Goal: Find specific page/section: Find specific page/section

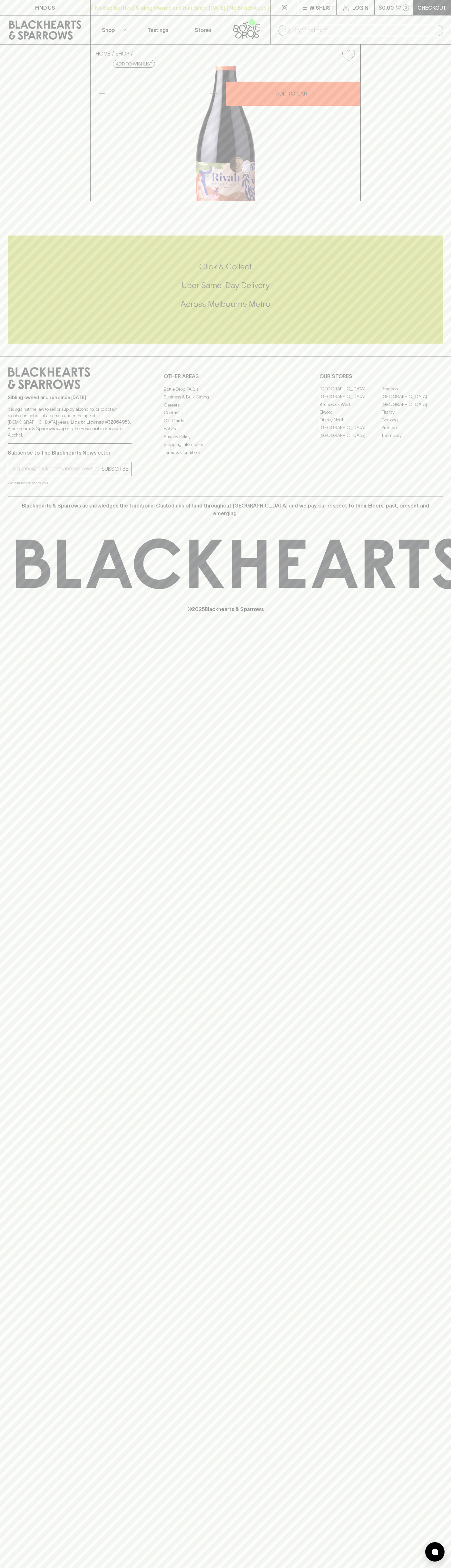
click at [423, 1280] on div "FIND US | No Bad Bottles | Sibling Owned and Run Since 2006 | No Bad Bottles | …" at bounding box center [226, 784] width 451 height 1568
click at [272, 1568] on html "FIND US | No Bad Bottles | Sibling Owned and Run Since 2006 | No Bad Bottles | …" at bounding box center [226, 784] width 451 height 1568
click at [20, 756] on div "FIND US | No Bad Bottles | Sibling Owned and Run Since 2006 | No Bad Bottles | …" at bounding box center [226, 784] width 451 height 1568
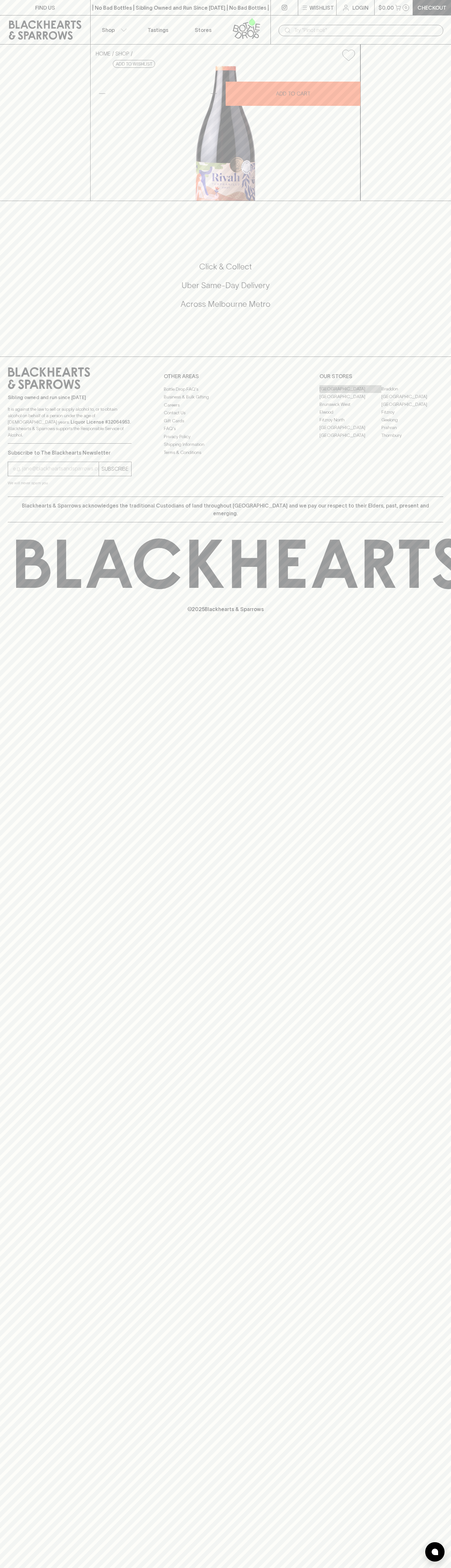
click at [351, 393] on link "[GEOGRAPHIC_DATA]" at bounding box center [350, 389] width 62 height 8
